Goal: Check status: Check status

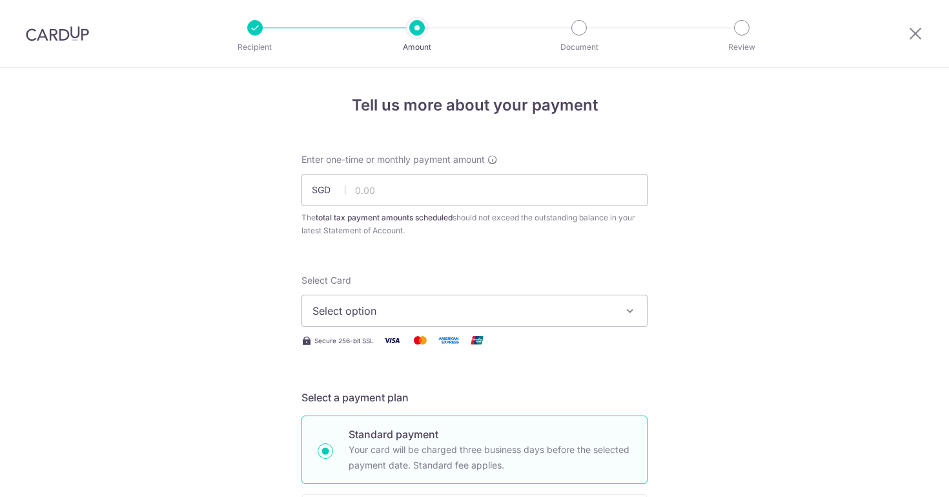
select select "3"
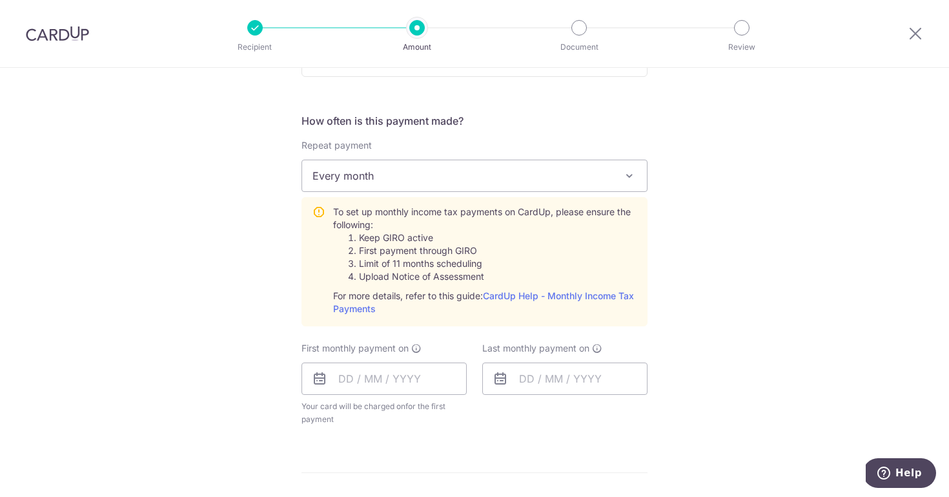
click at [406, 249] on li "First payment through GIRO" at bounding box center [498, 250] width 278 height 13
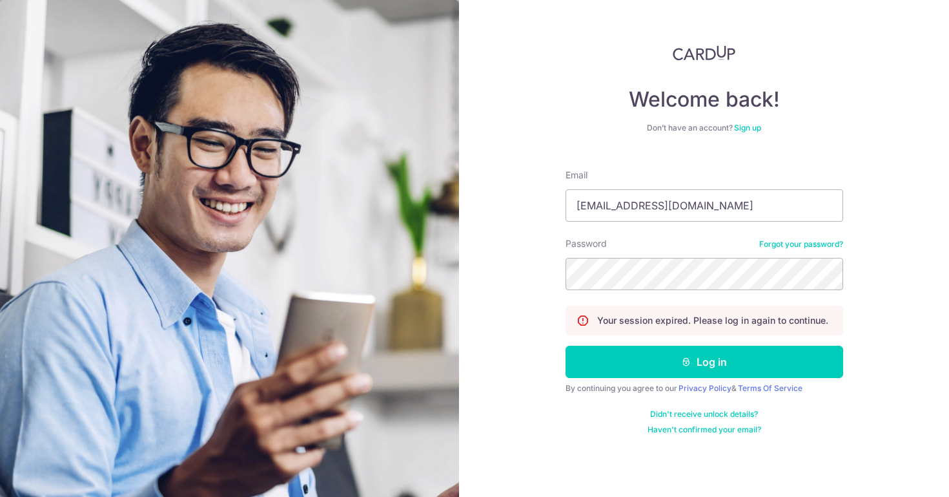
type input "[EMAIL_ADDRESS][DOMAIN_NAME]"
click at [704, 362] on button "Log in" at bounding box center [705, 361] width 278 height 32
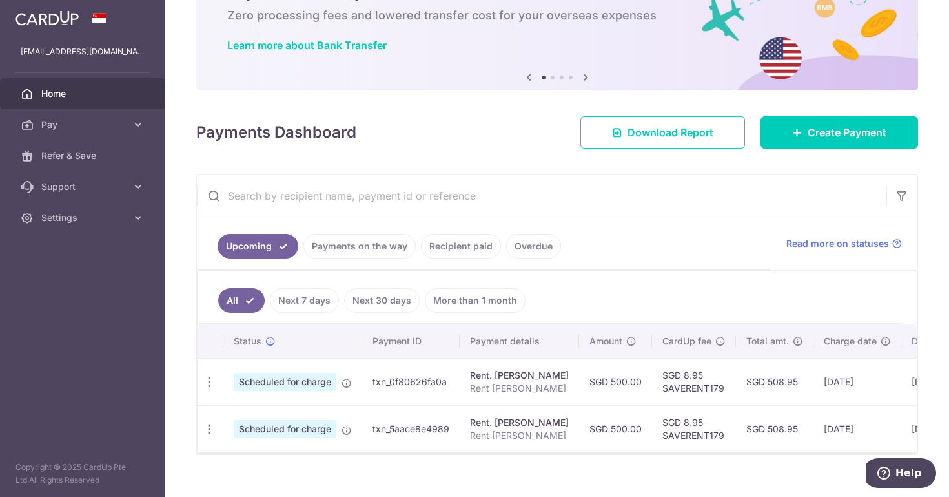
click at [402, 249] on link "Payments on the way" at bounding box center [360, 246] width 112 height 25
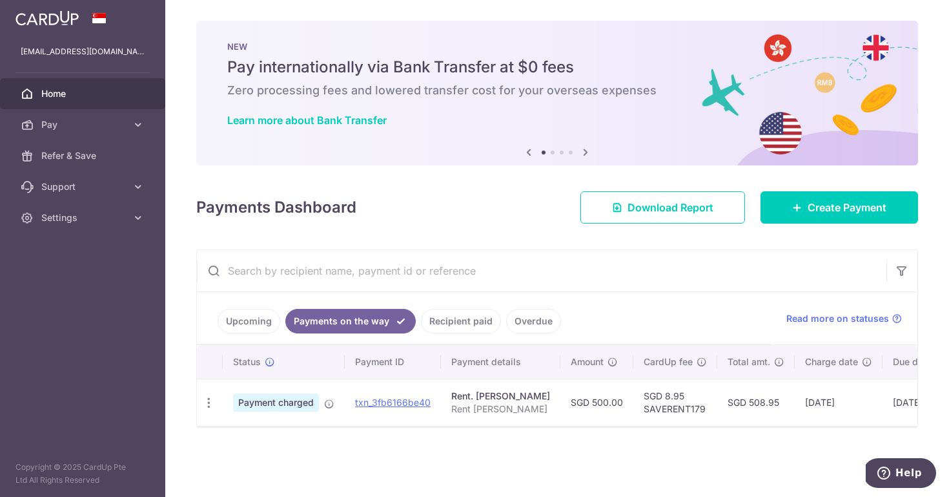
click at [531, 322] on link "Overdue" at bounding box center [533, 321] width 55 height 25
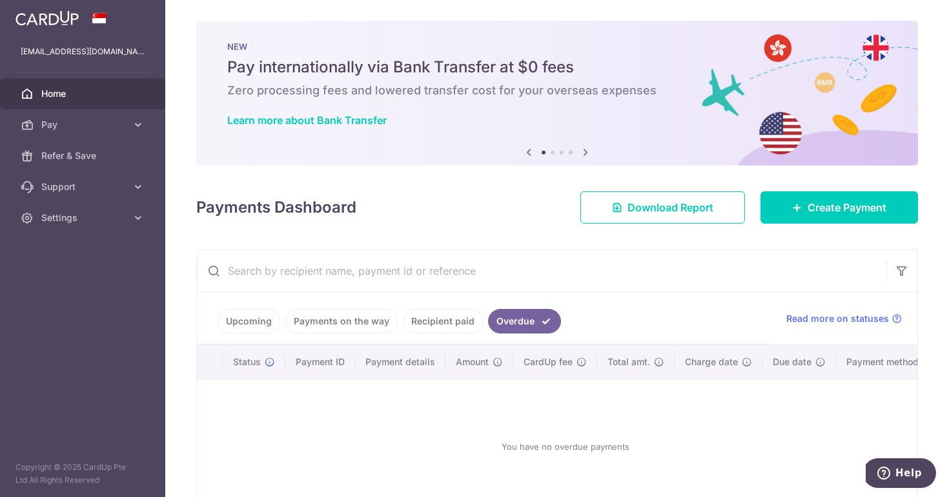
click at [476, 320] on link "Recipient paid" at bounding box center [443, 321] width 80 height 25
click at [369, 324] on link "Payments on the way" at bounding box center [341, 321] width 112 height 25
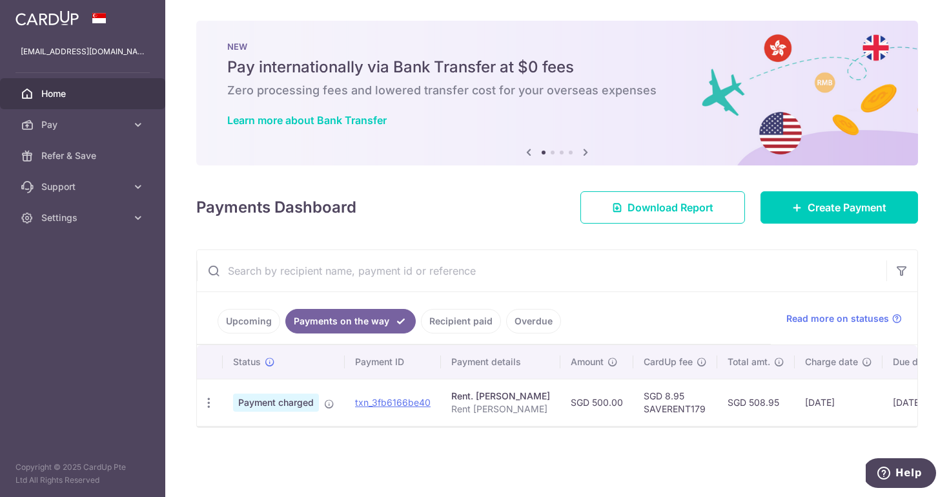
click at [471, 391] on div "Rent. Liu Hui" at bounding box center [500, 395] width 99 height 13
